Goal: Navigation & Orientation: Find specific page/section

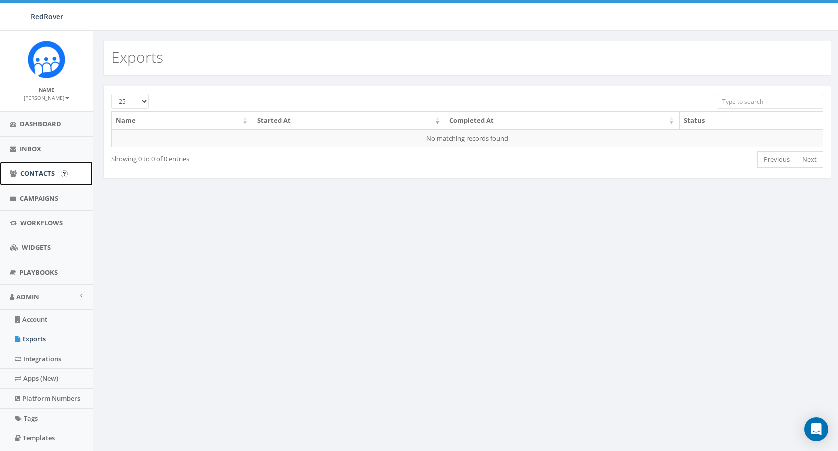
click at [23, 176] on span "Contacts" at bounding box center [37, 173] width 34 height 9
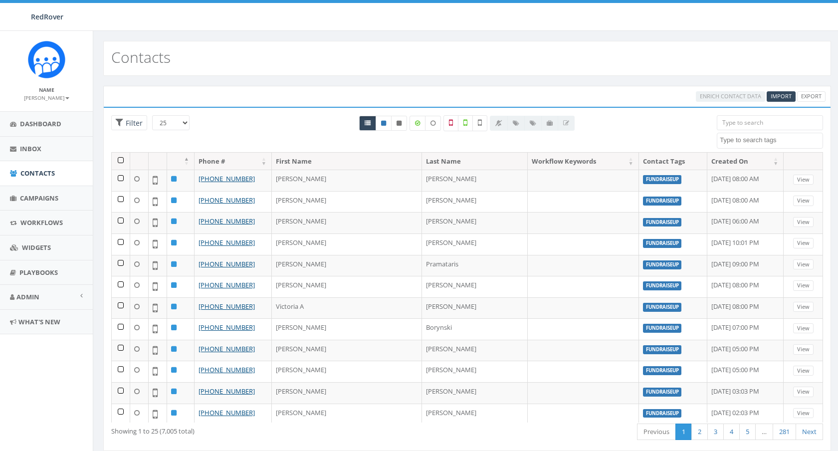
select select
click at [39, 300] on span "Admin" at bounding box center [27, 296] width 23 height 9
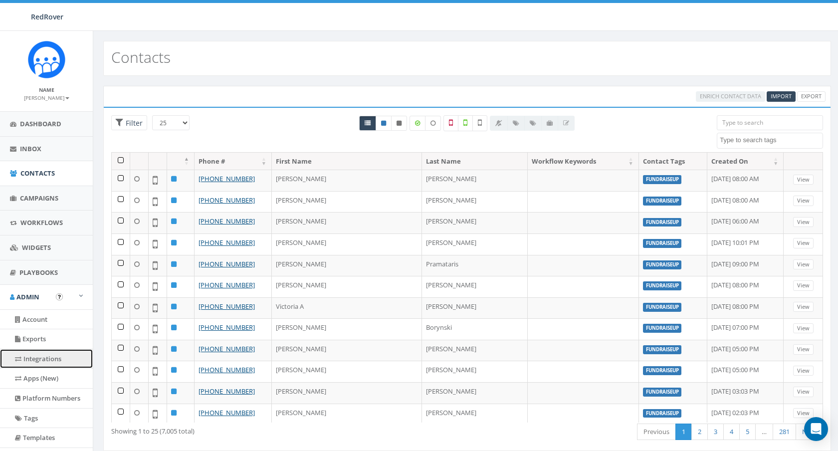
click at [31, 359] on link "Integrations" at bounding box center [46, 358] width 93 height 19
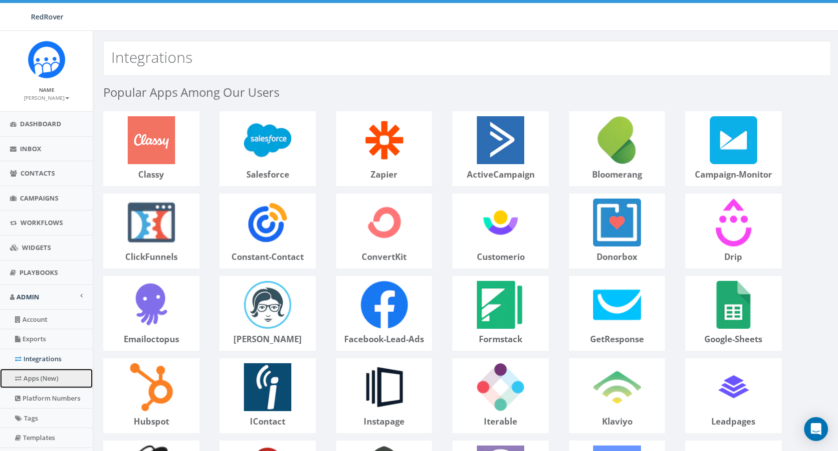
click at [32, 381] on link "Apps (New)" at bounding box center [46, 378] width 93 height 19
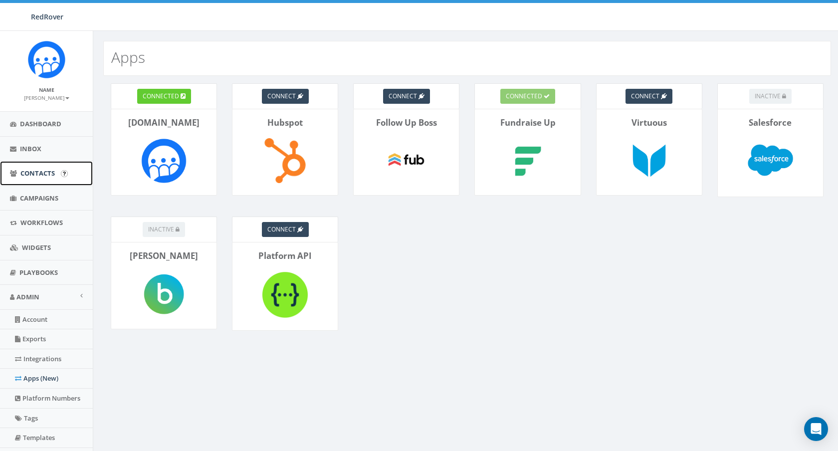
click at [44, 171] on span "Contacts" at bounding box center [37, 173] width 34 height 9
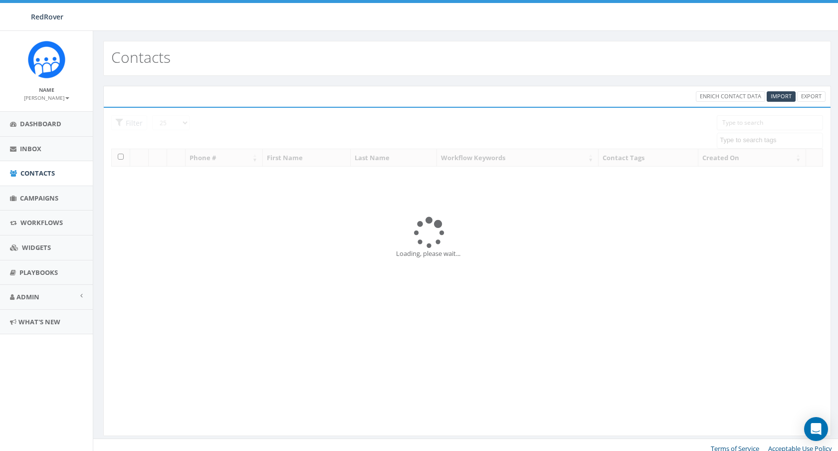
select select
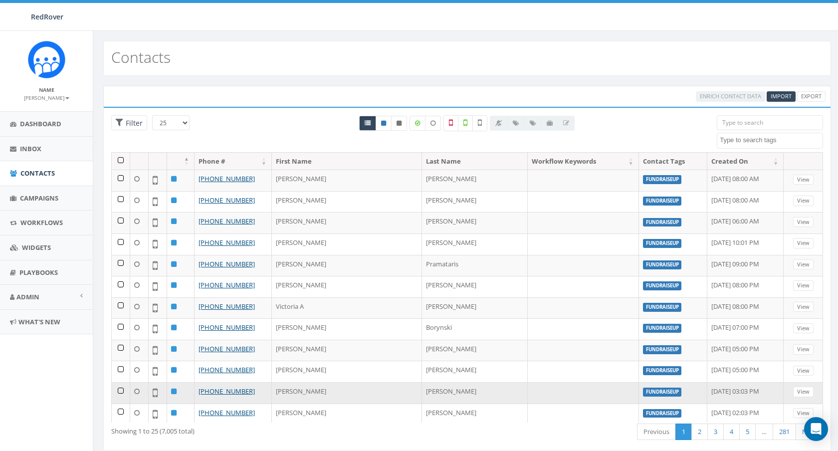
scroll to position [275, 0]
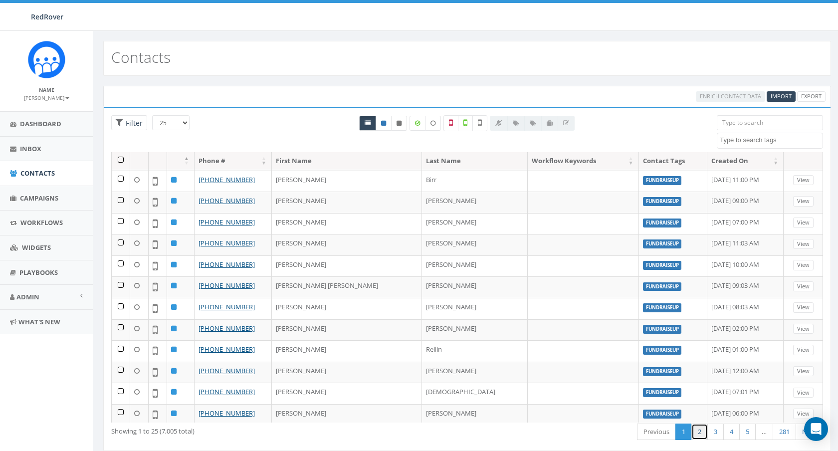
click at [695, 433] on link "2" at bounding box center [700, 432] width 16 height 16
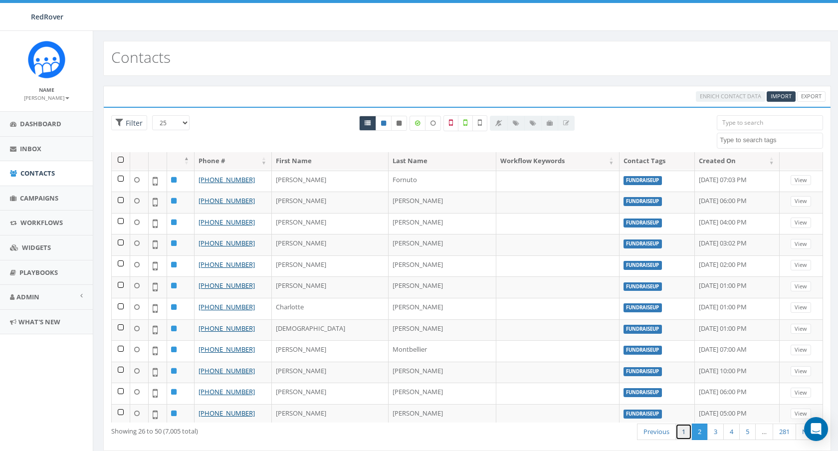
click at [682, 432] on link "1" at bounding box center [684, 432] width 16 height 16
